Goal: Use online tool/utility: Utilize a website feature to perform a specific function

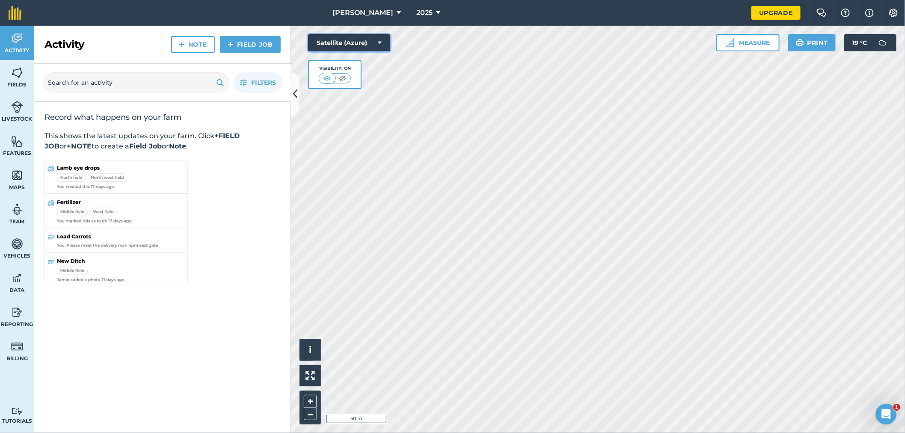
click at [378, 43] on icon at bounding box center [380, 43] width 4 height 9
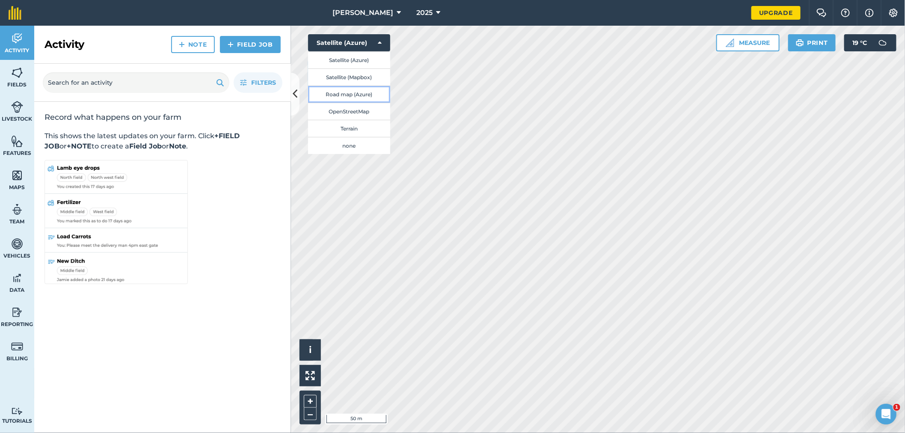
click at [349, 94] on button "Road map (Azure)" at bounding box center [349, 94] width 82 height 17
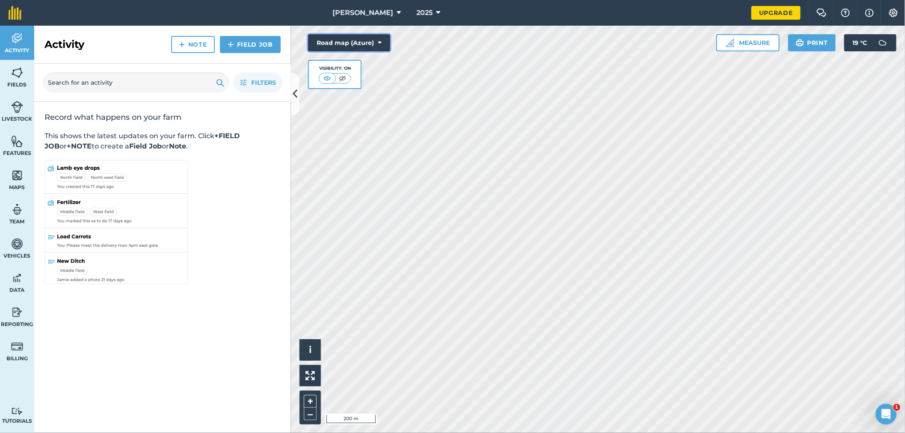
click at [381, 43] on icon at bounding box center [380, 43] width 4 height 9
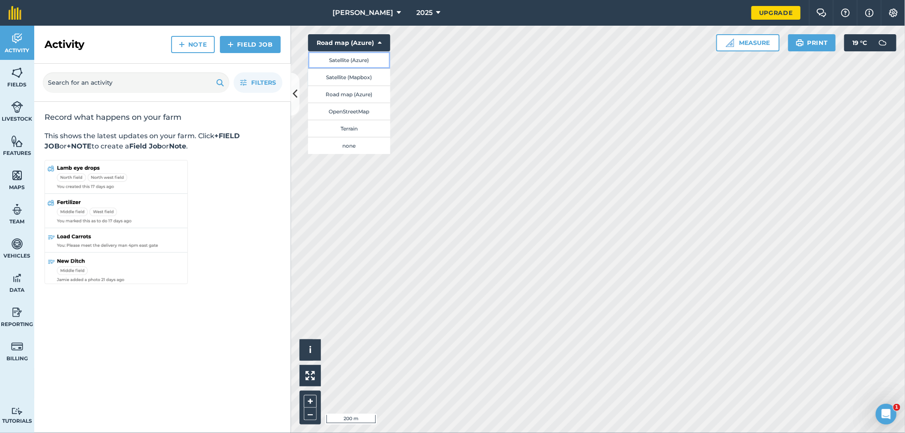
click at [356, 60] on button "Satellite (Azure)" at bounding box center [349, 59] width 82 height 17
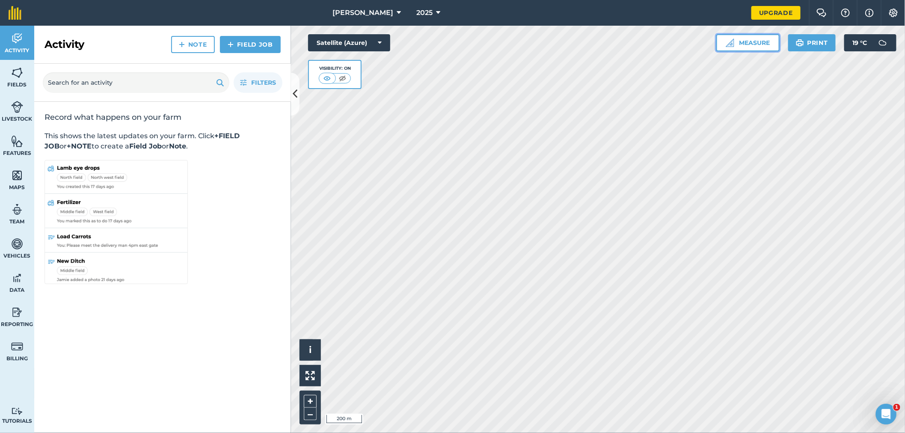
click at [764, 42] on button "Measure" at bounding box center [748, 42] width 63 height 17
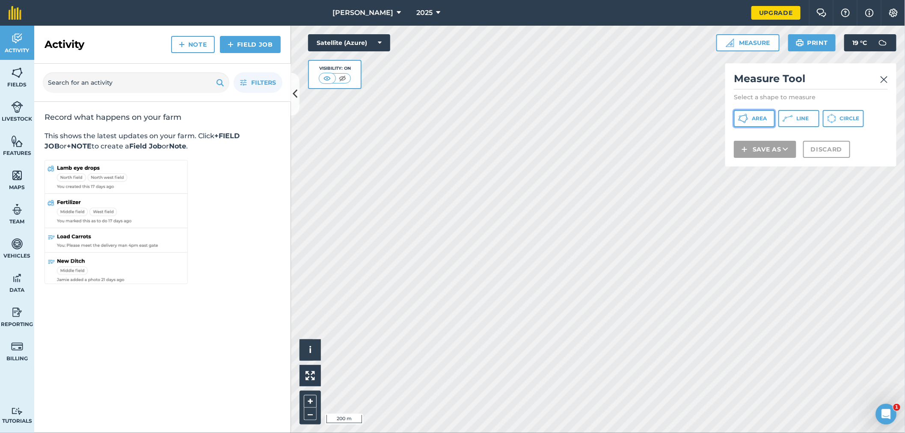
click at [775, 119] on button "Area" at bounding box center [754, 118] width 41 height 17
